Goal: Use online tool/utility: Utilize a website feature to perform a specific function

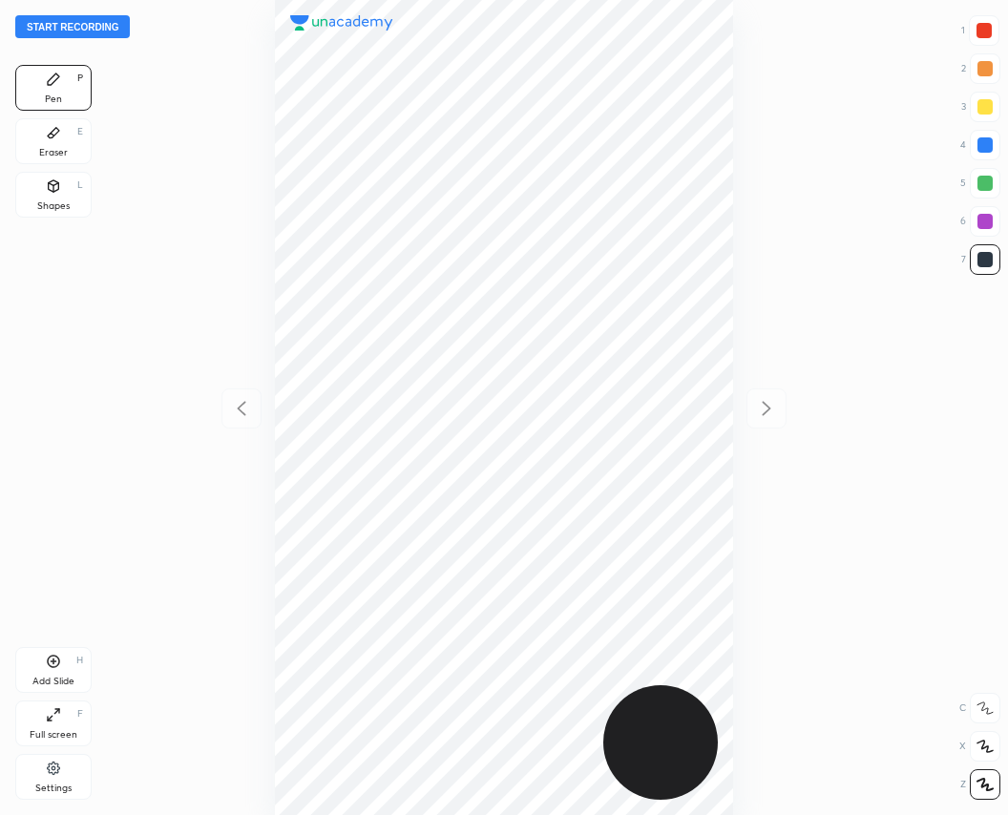
scroll to position [815, 702]
click at [82, 16] on button "Start recording" at bounding box center [72, 26] width 114 height 23
click at [982, 36] on div at bounding box center [983, 30] width 15 height 15
click at [979, 176] on div at bounding box center [984, 183] width 15 height 15
click at [977, 260] on div at bounding box center [984, 259] width 15 height 15
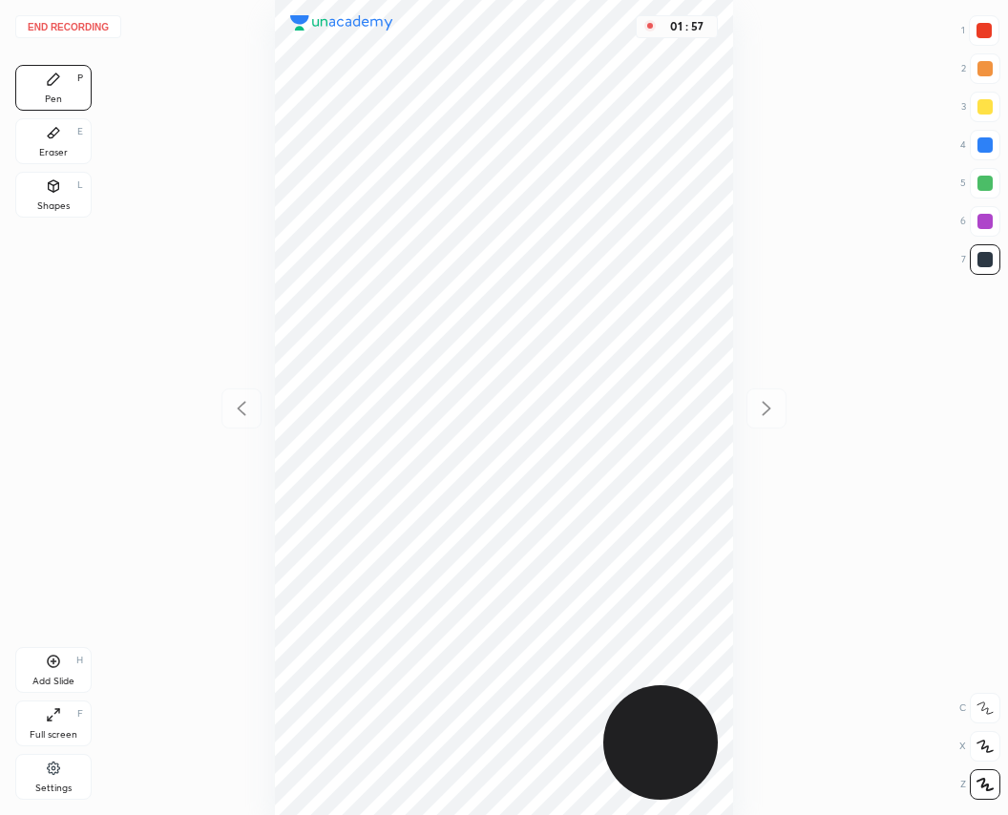
click at [57, 655] on icon at bounding box center [53, 661] width 15 height 15
click at [978, 32] on div at bounding box center [983, 30] width 15 height 15
click at [974, 264] on div at bounding box center [984, 259] width 31 height 31
click at [57, 139] on icon at bounding box center [53, 132] width 15 height 15
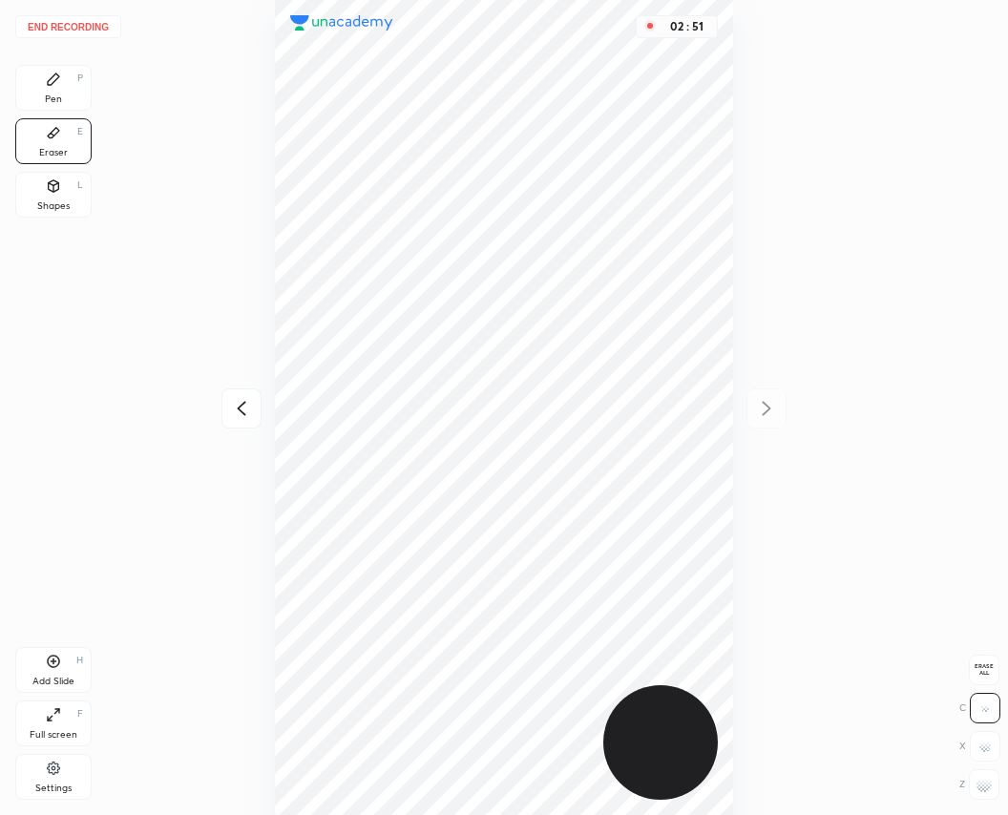
click at [63, 99] on div "Pen P" at bounding box center [53, 88] width 76 height 46
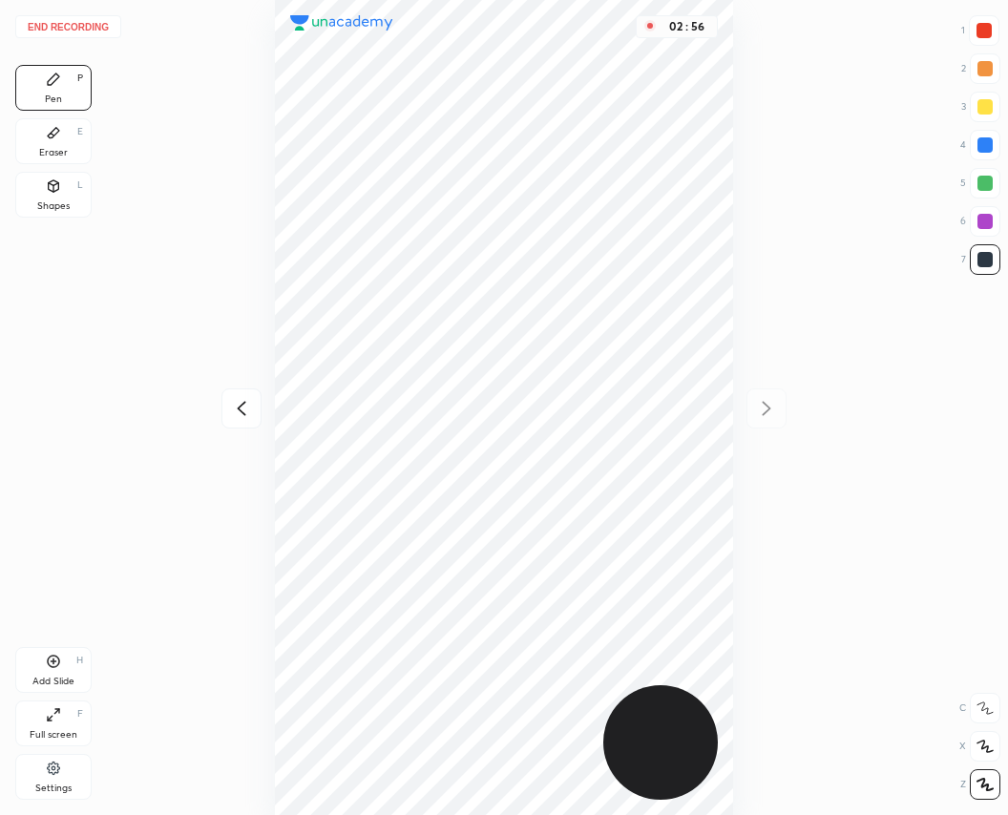
click at [982, 36] on div at bounding box center [983, 30] width 15 height 15
click at [57, 660] on icon at bounding box center [53, 661] width 15 height 15
click at [982, 256] on div at bounding box center [984, 259] width 15 height 15
click at [966, 32] on div "1" at bounding box center [980, 30] width 38 height 31
click at [968, 32] on div at bounding box center [983, 30] width 31 height 31
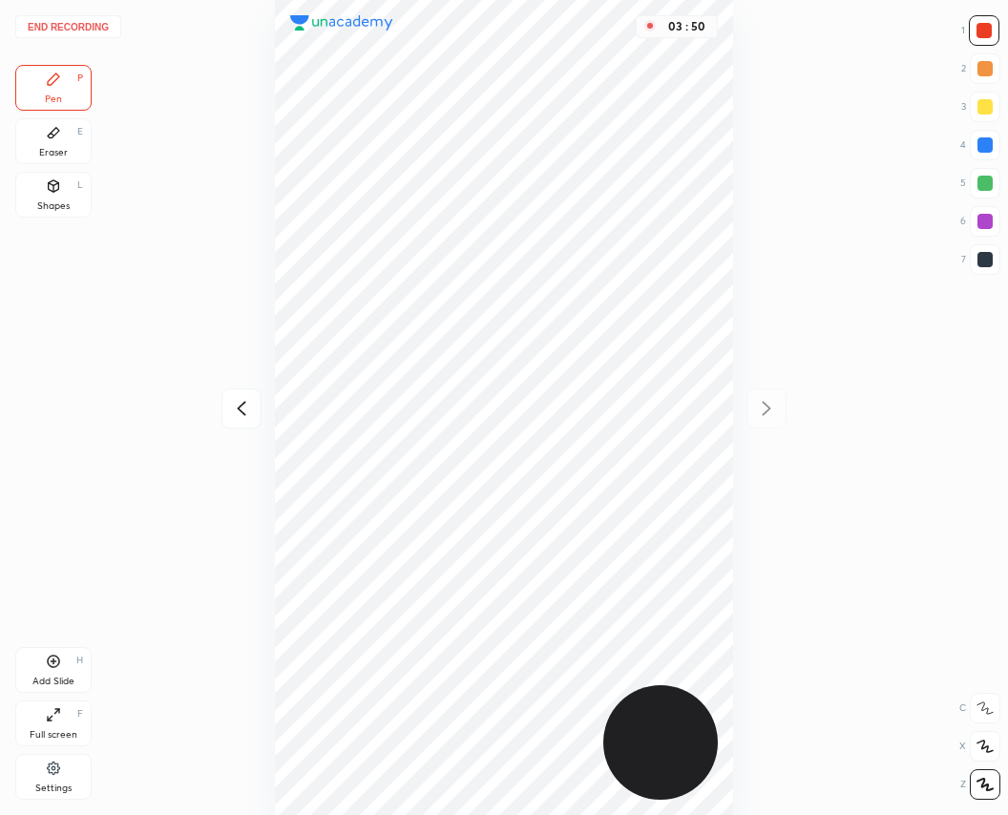
click at [241, 399] on icon at bounding box center [241, 408] width 23 height 23
click at [734, 405] on div "03 : 52" at bounding box center [504, 407] width 702 height 815
click at [772, 421] on div at bounding box center [766, 408] width 40 height 40
click at [244, 405] on icon at bounding box center [241, 409] width 9 height 14
click at [244, 412] on icon at bounding box center [241, 408] width 23 height 23
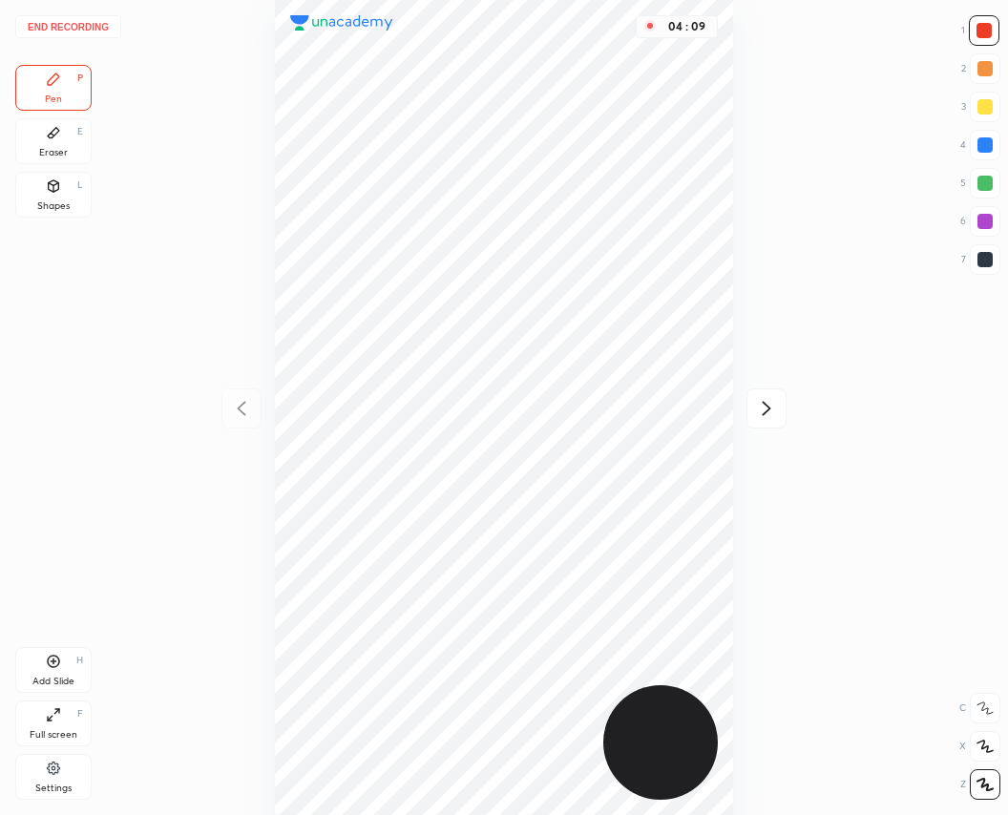
click at [987, 149] on div at bounding box center [984, 144] width 15 height 15
click at [76, 27] on button "End recording" at bounding box center [68, 26] width 106 height 23
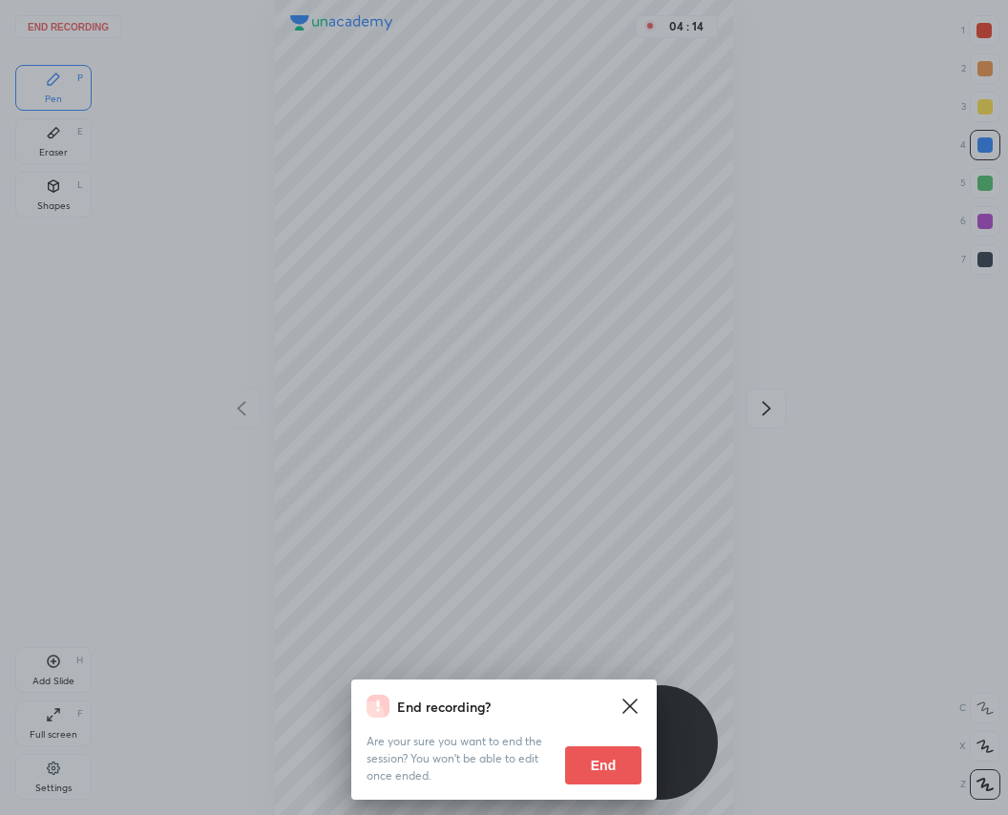
click at [622, 756] on button "End" at bounding box center [603, 765] width 76 height 38
